Goal: Information Seeking & Learning: Learn about a topic

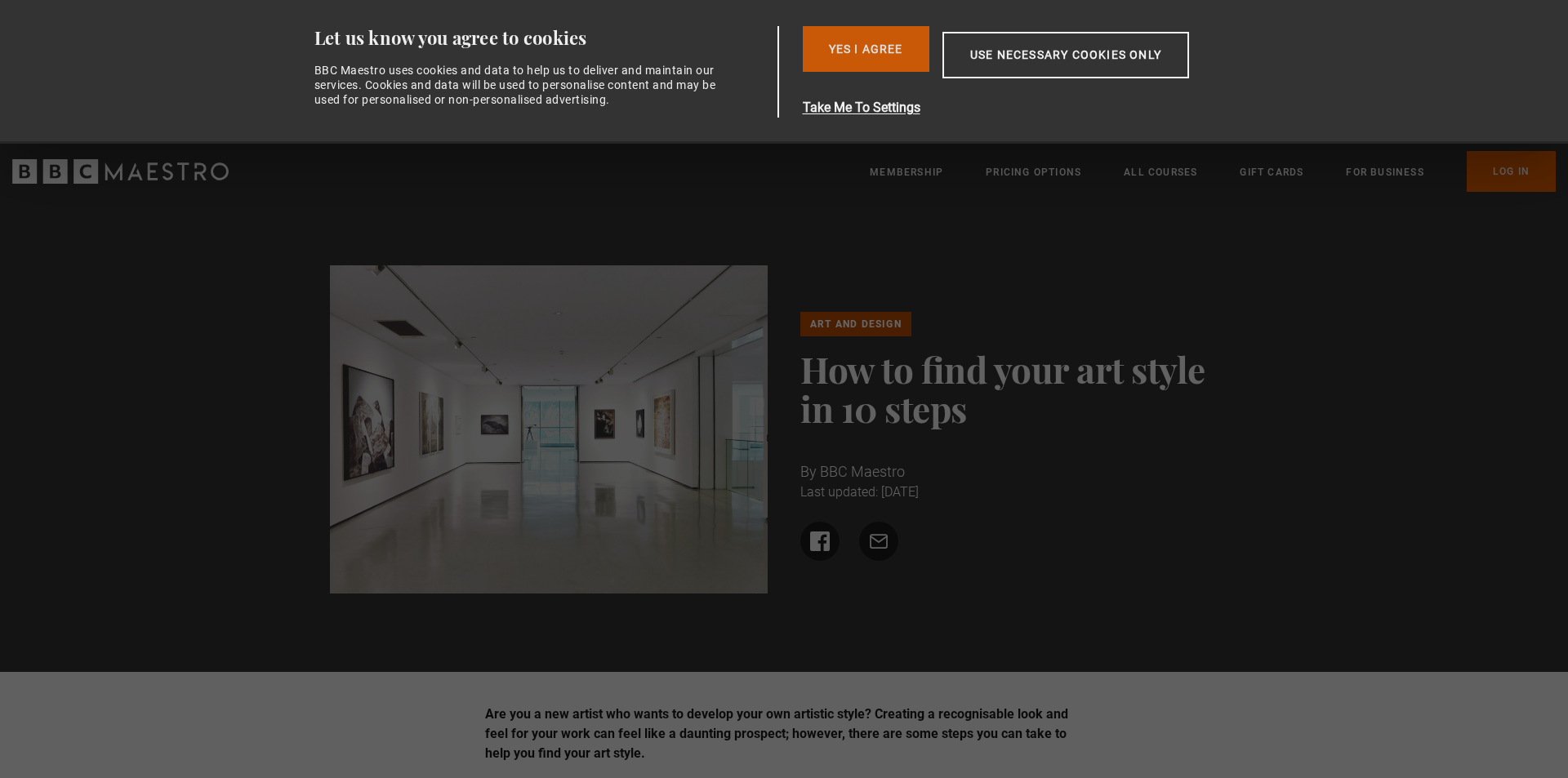
click at [860, 43] on button "Yes I Agree" at bounding box center [866, 49] width 127 height 46
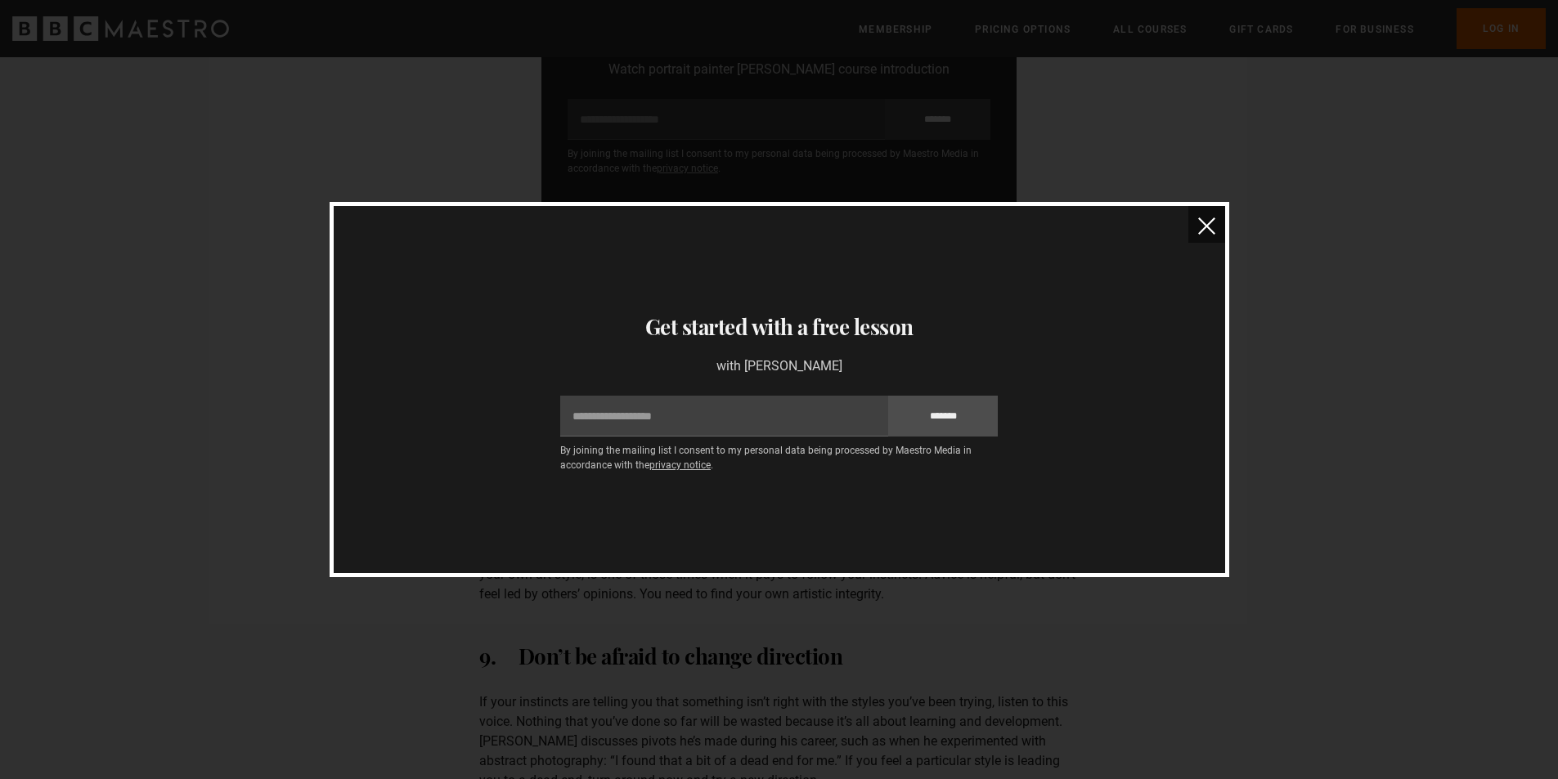
scroll to position [2862, 0]
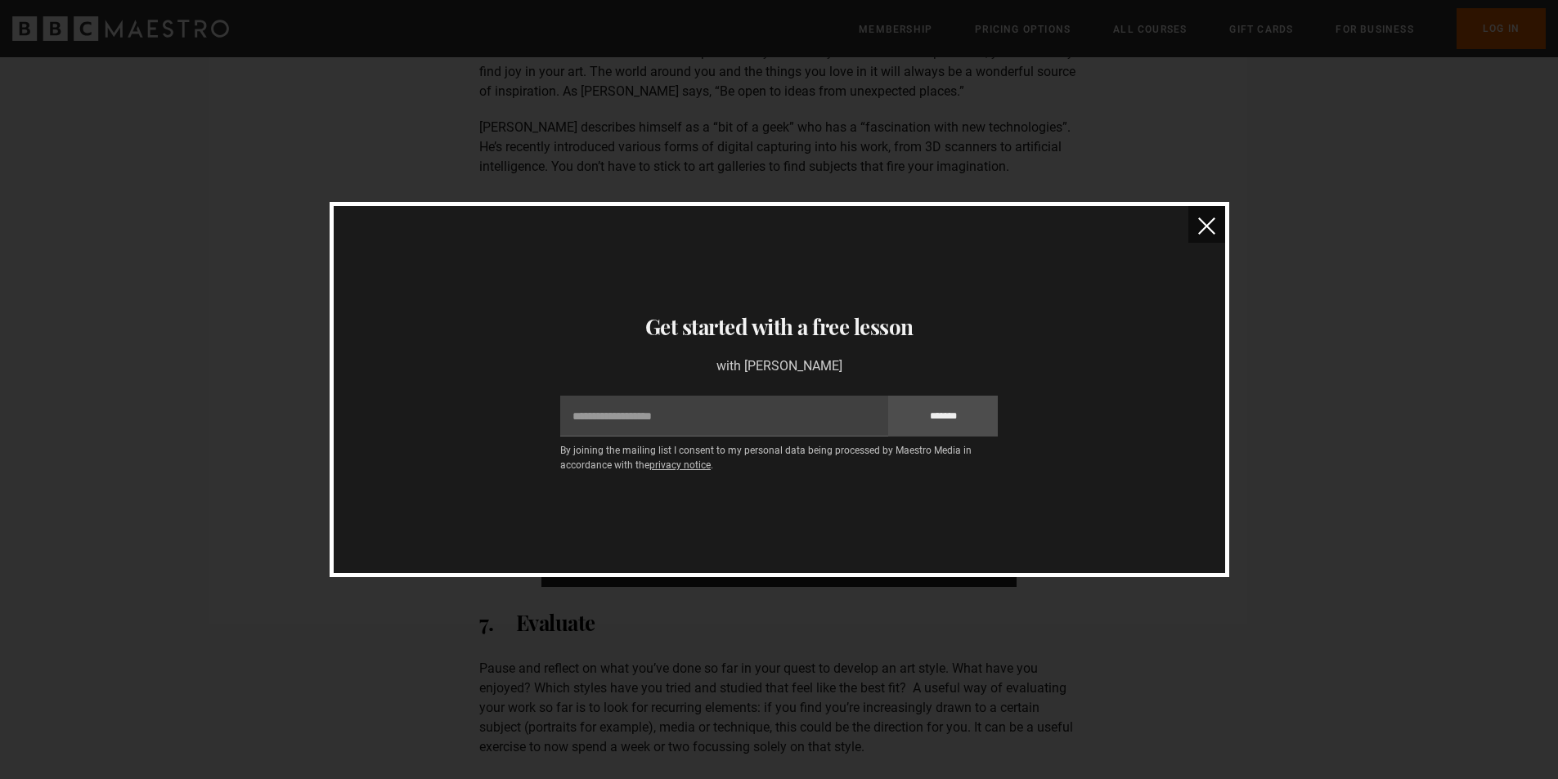
click at [1198, 224] on img "close" at bounding box center [1206, 225] width 17 height 17
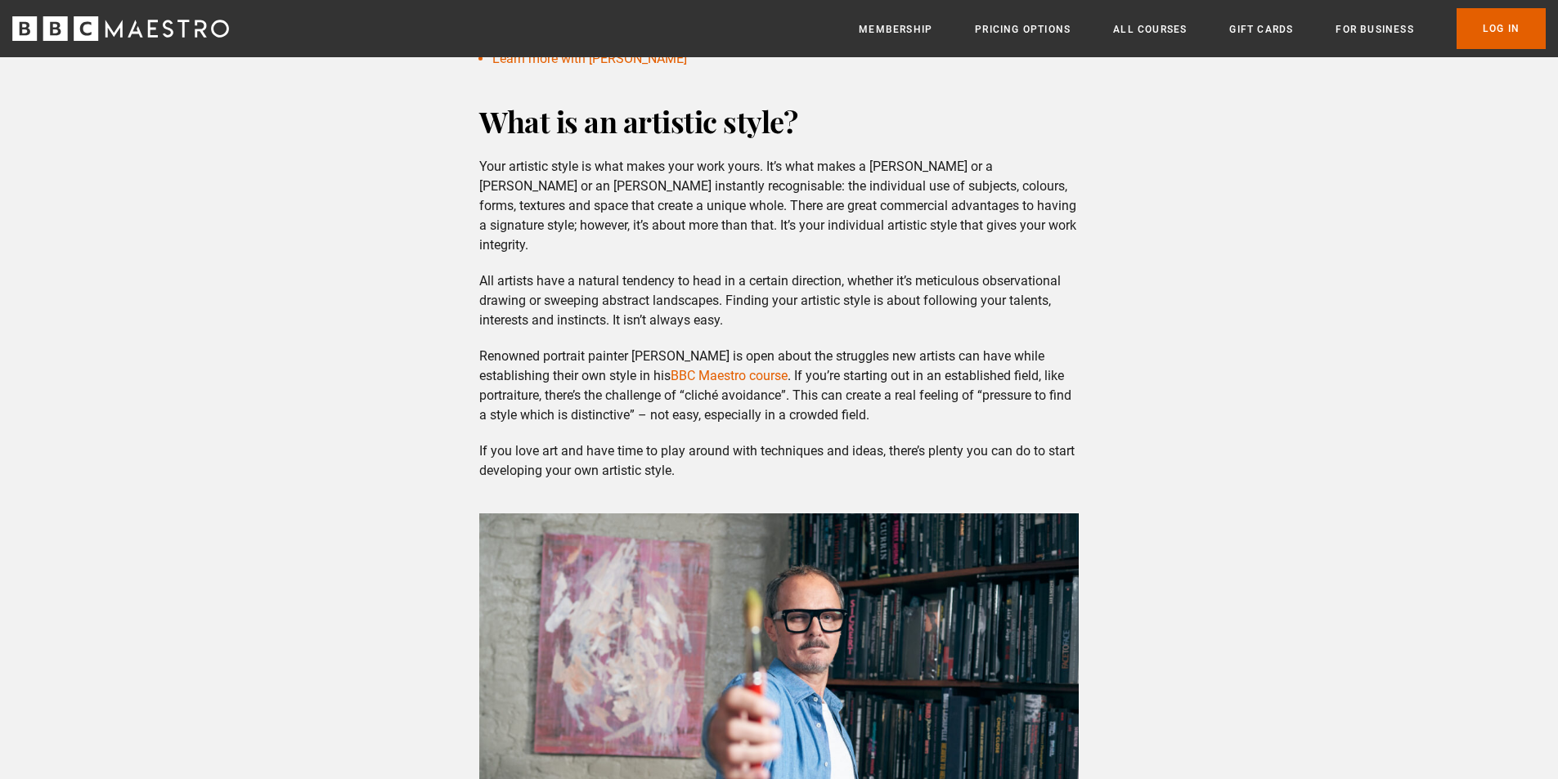
scroll to position [654, 0]
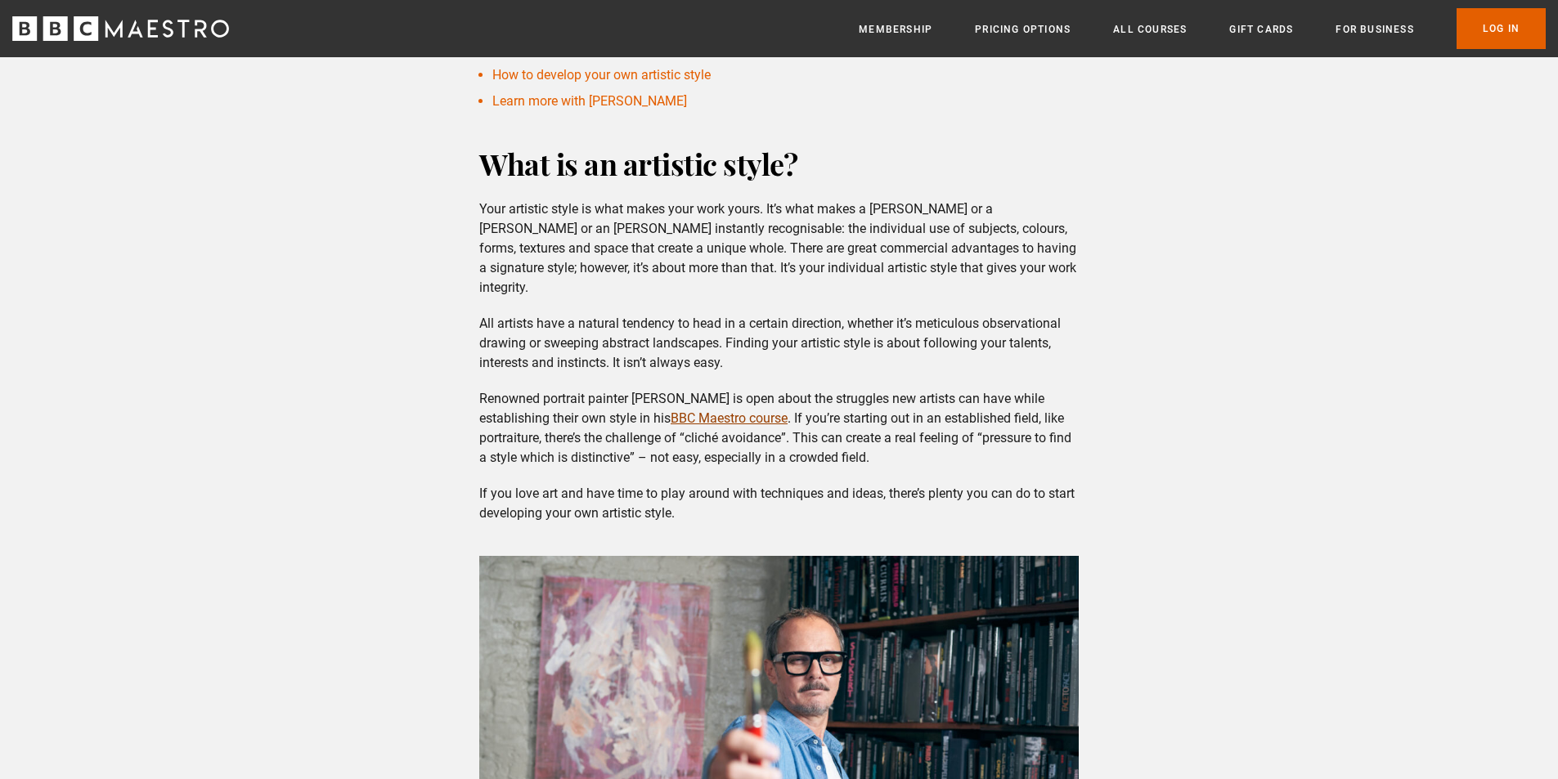
click at [749, 410] on link "BBC Maestro course" at bounding box center [728, 418] width 117 height 16
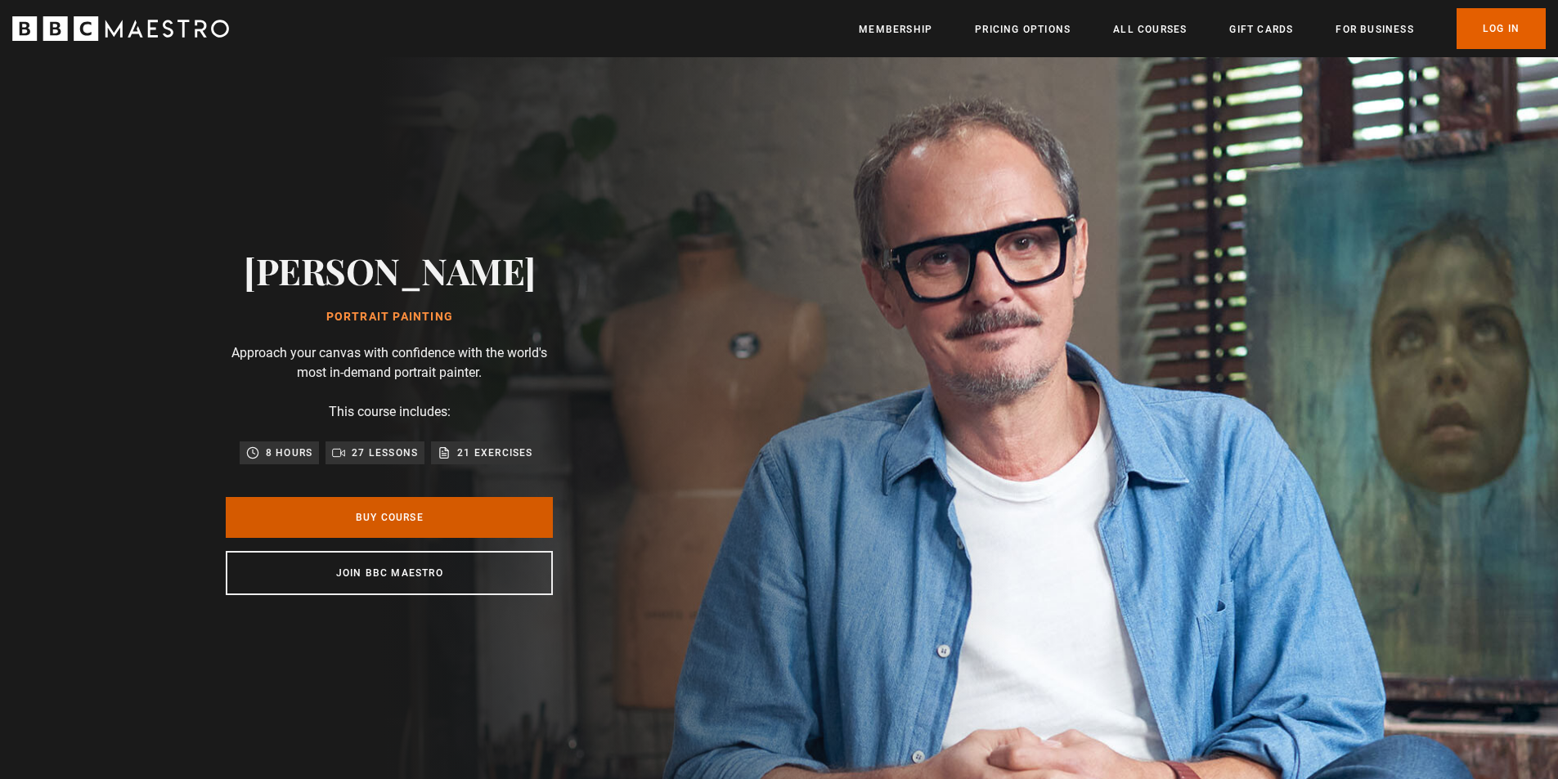
scroll to position [0, 428]
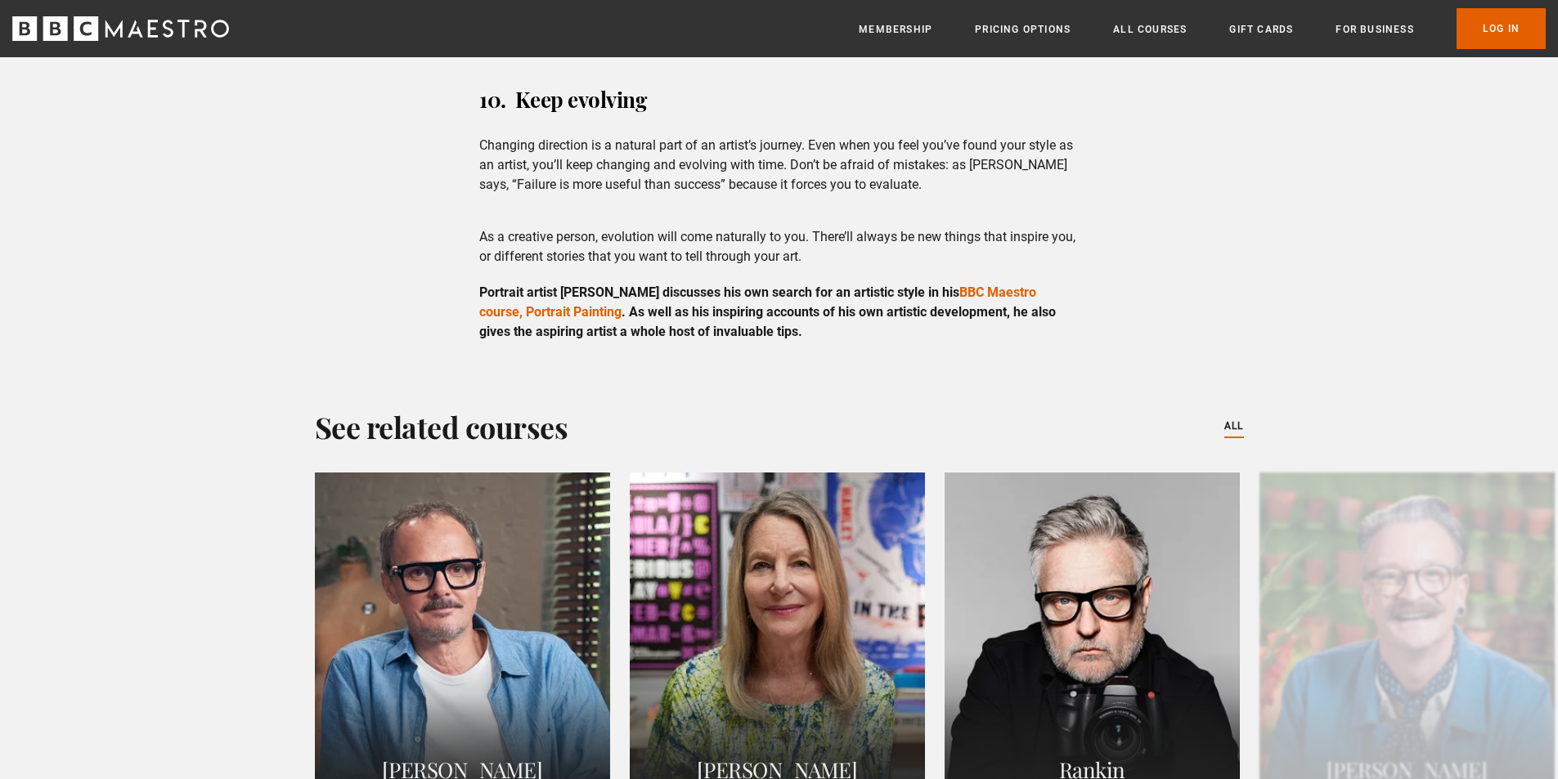
scroll to position [4088, 0]
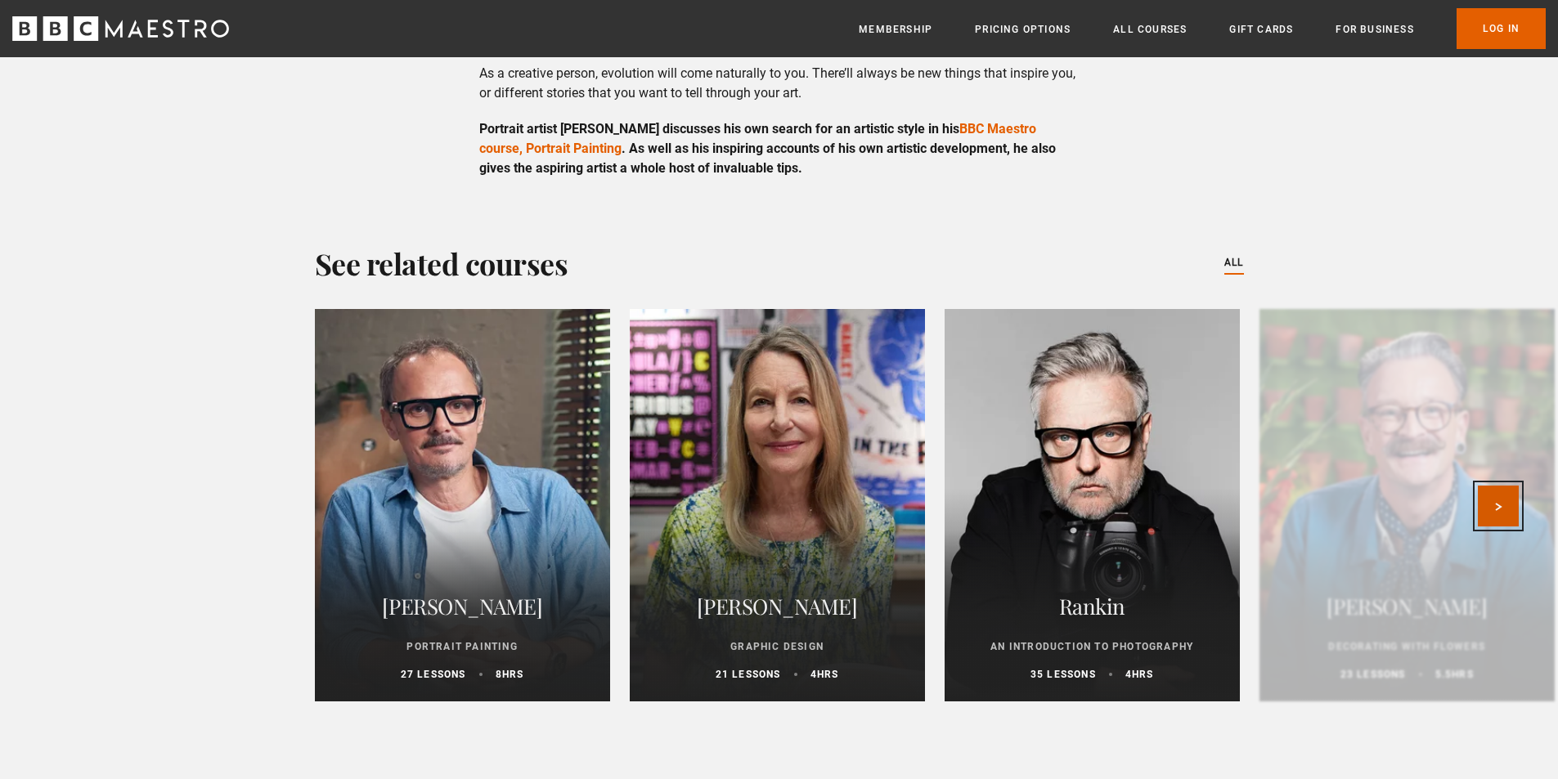
click at [1505, 486] on button "Next" at bounding box center [1497, 506] width 41 height 41
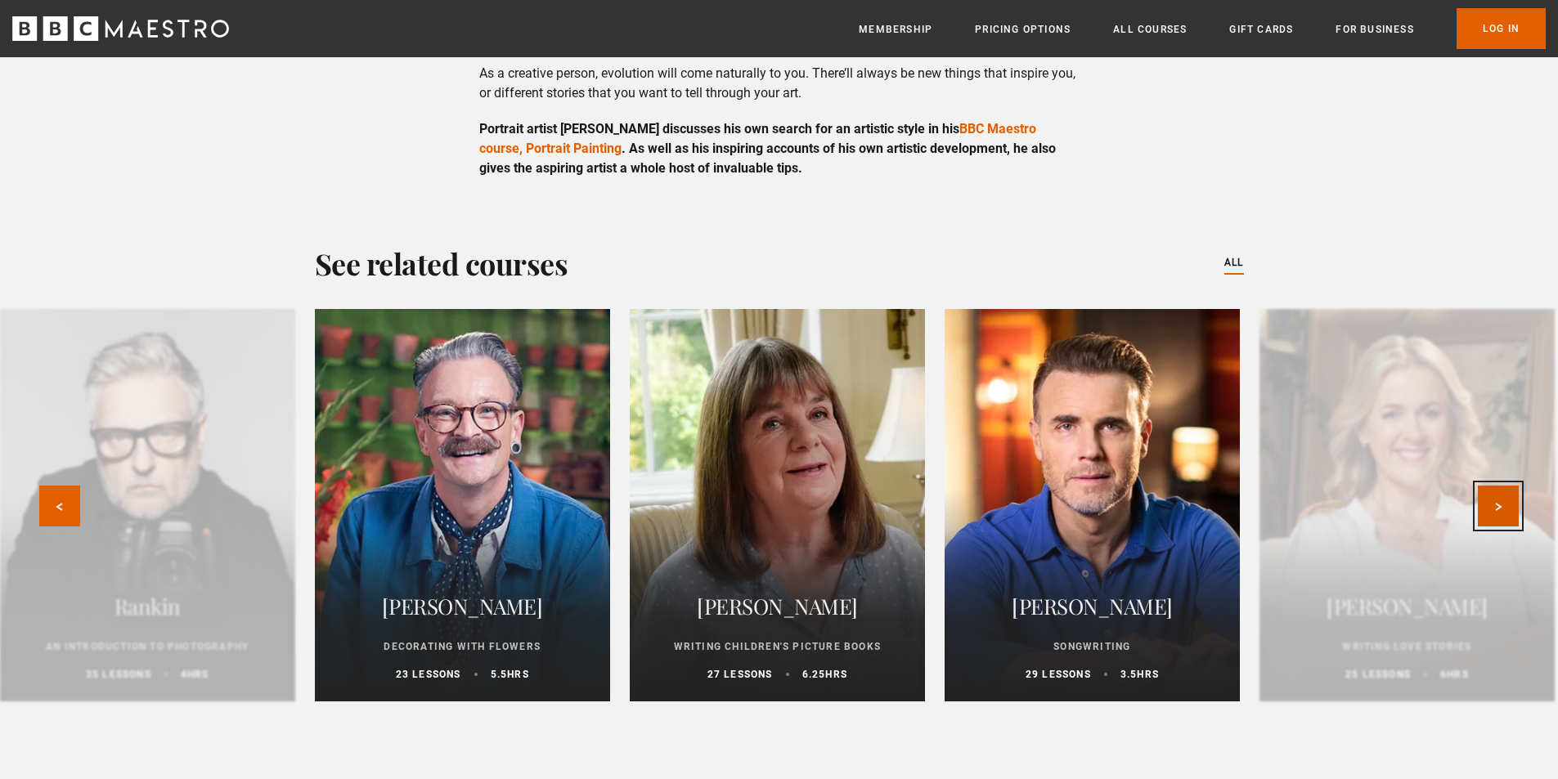
click at [1505, 486] on button "Next" at bounding box center [1497, 506] width 41 height 41
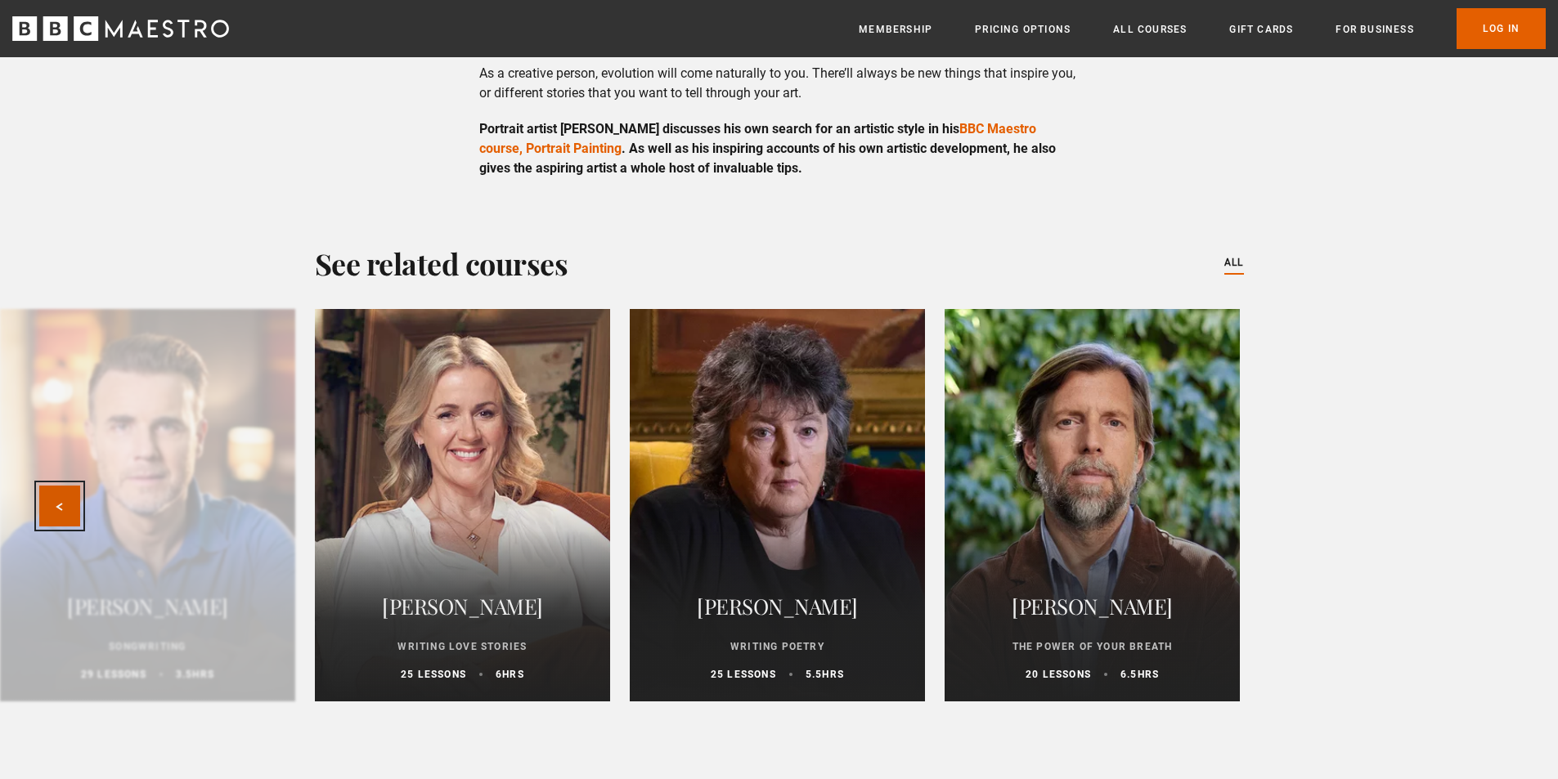
click at [41, 486] on button "Previous" at bounding box center [59, 506] width 41 height 41
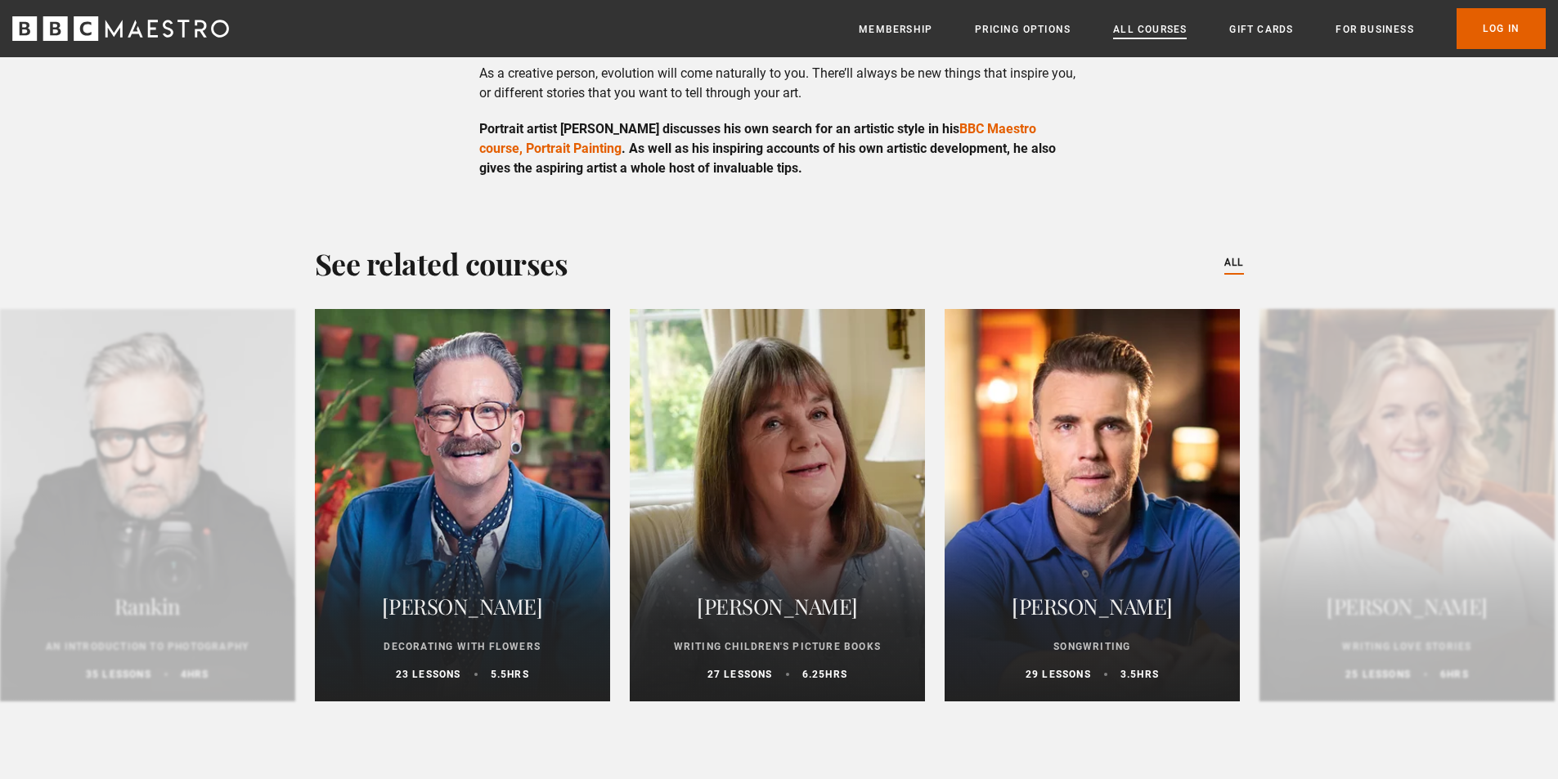
click at [1146, 29] on link "All Courses" at bounding box center [1150, 29] width 74 height 16
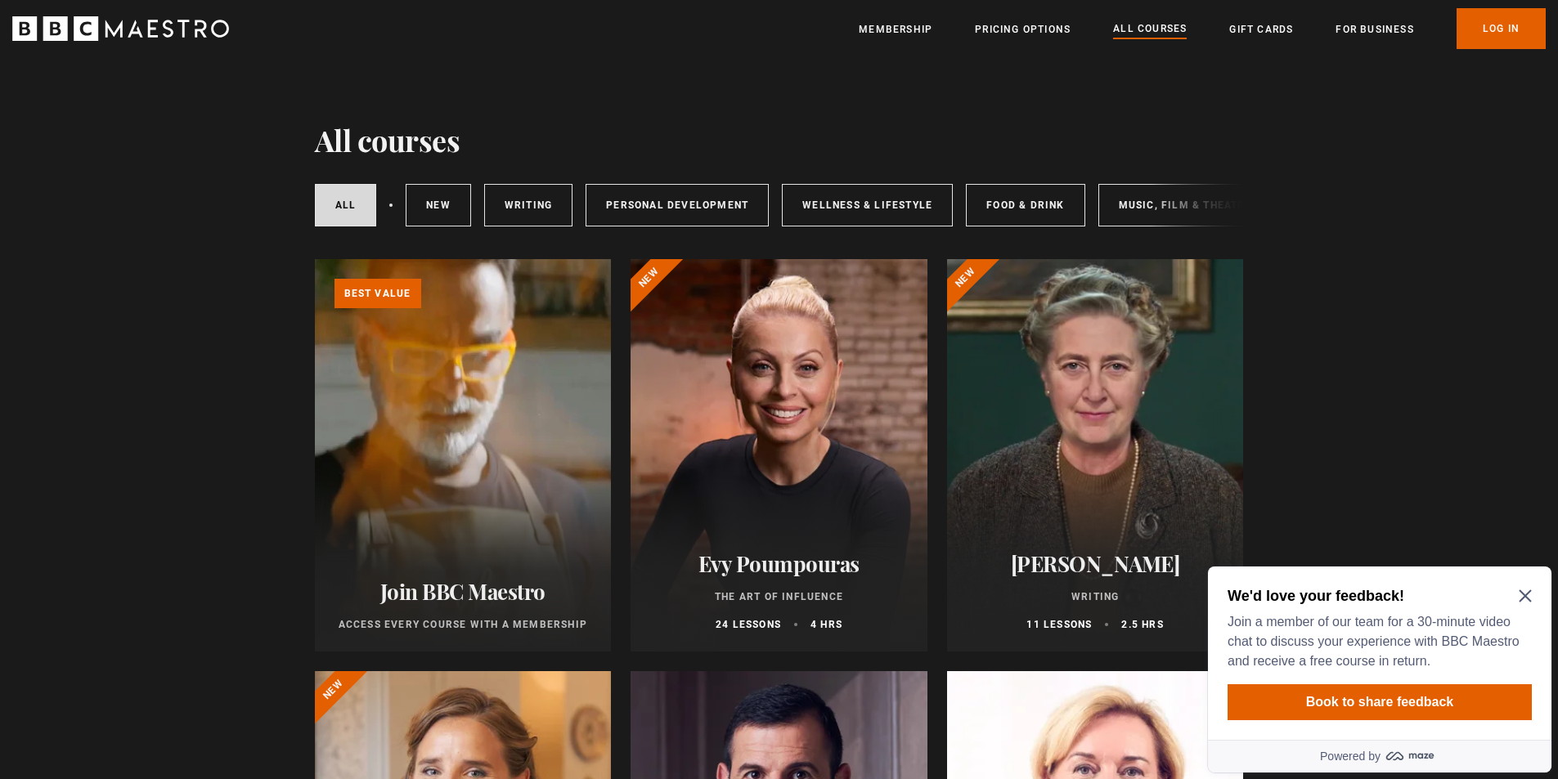
click at [1521, 594] on icon "Close Maze Prompt" at bounding box center [1524, 595] width 13 height 13
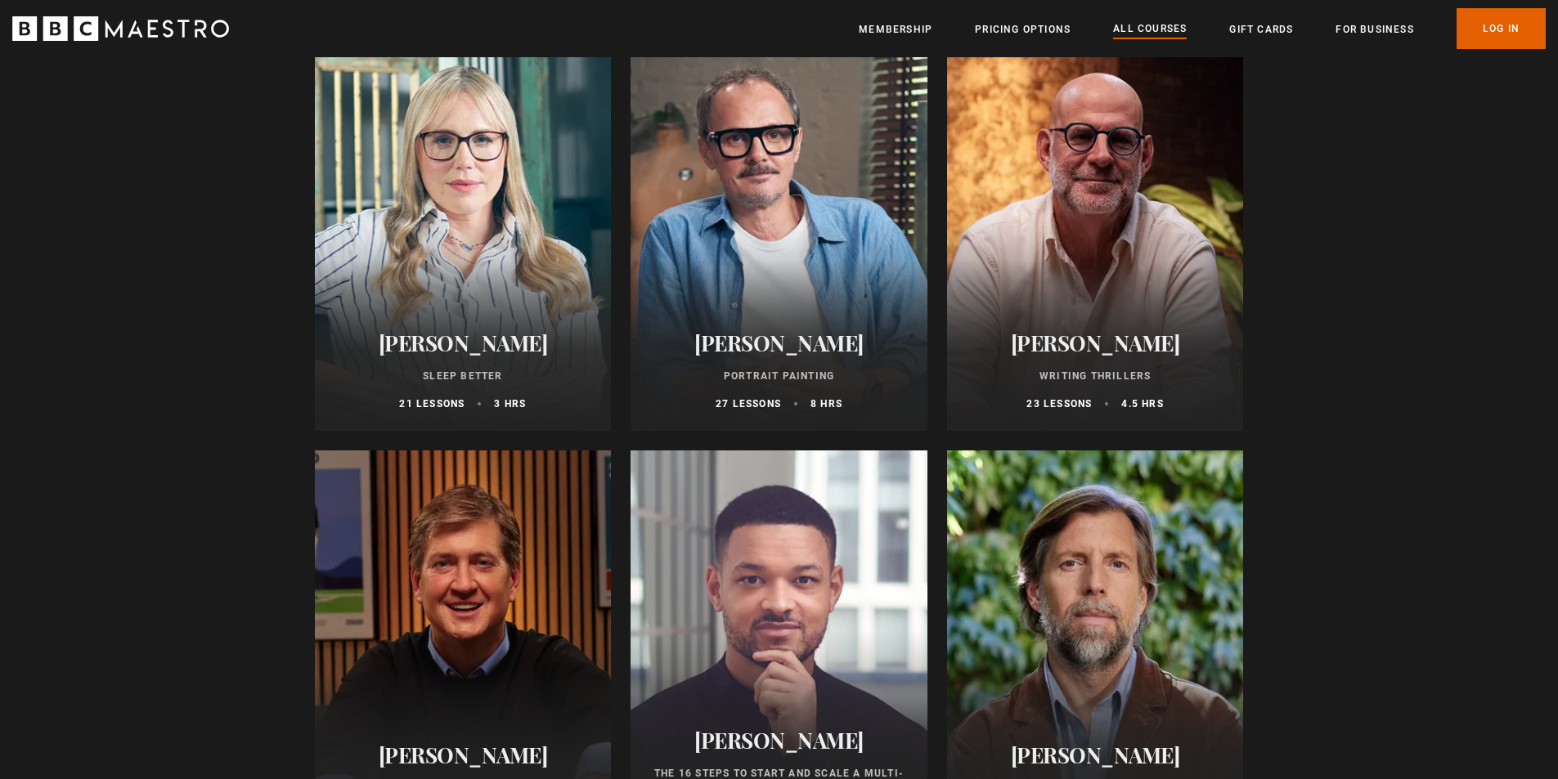
scroll to position [1390, 0]
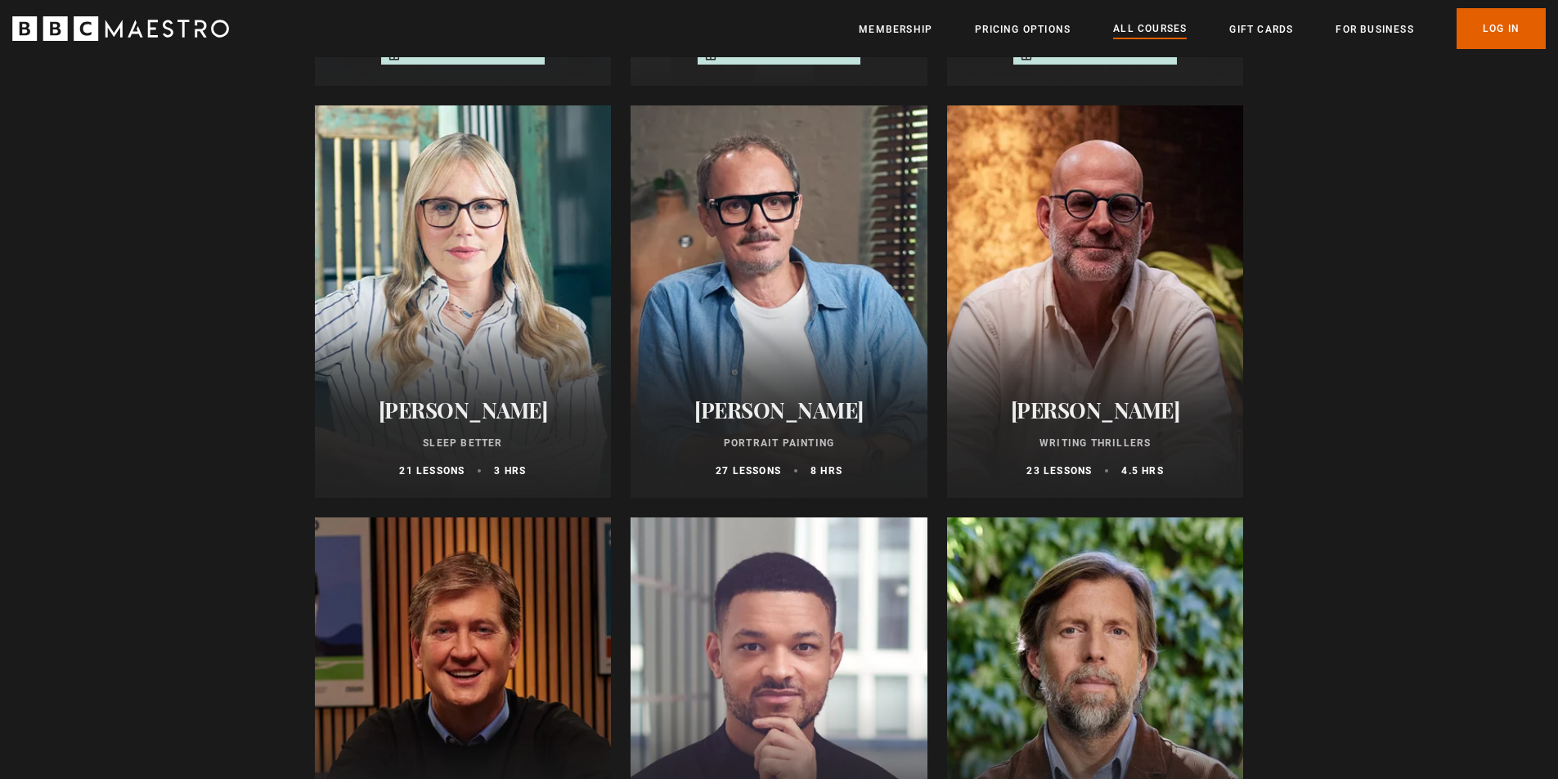
click at [720, 341] on div at bounding box center [778, 301] width 297 height 392
